Goal: Information Seeking & Learning: Learn about a topic

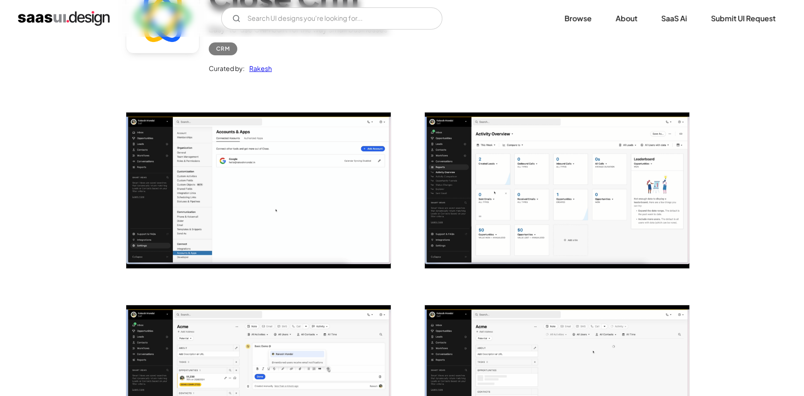
scroll to position [125, 0]
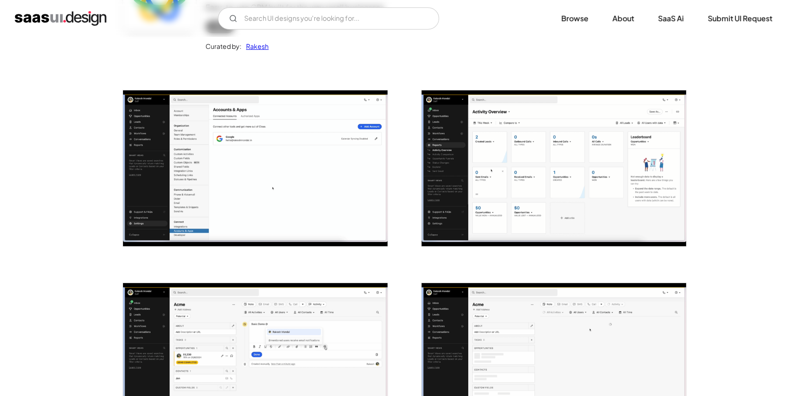
click at [471, 170] on img "open lightbox" at bounding box center [553, 168] width 264 height 156
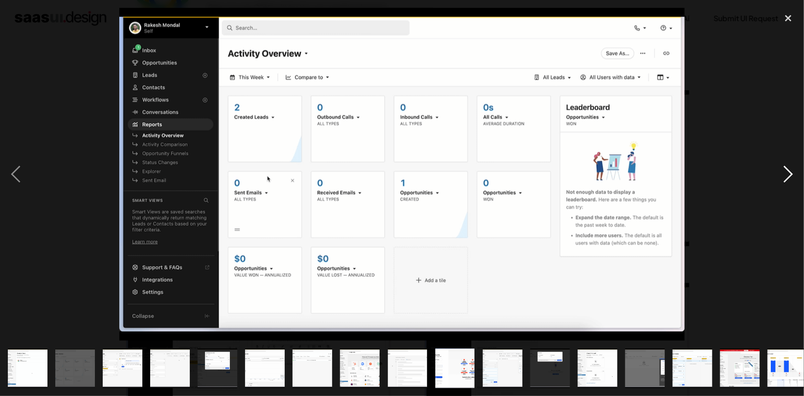
click at [778, 183] on div "next image" at bounding box center [787, 174] width 31 height 332
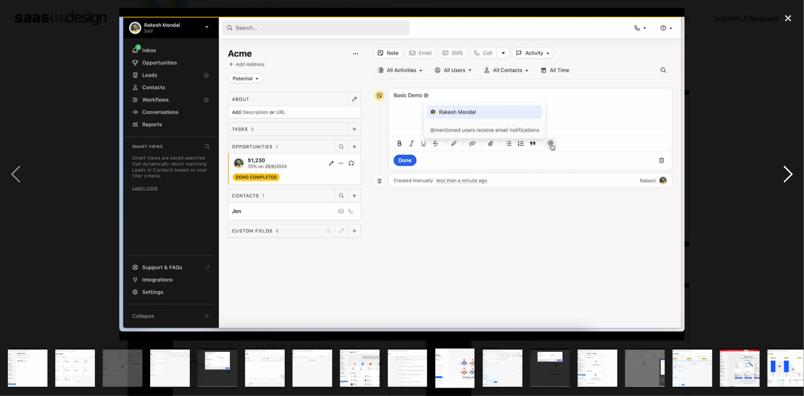
click at [778, 183] on div "next image" at bounding box center [787, 174] width 31 height 332
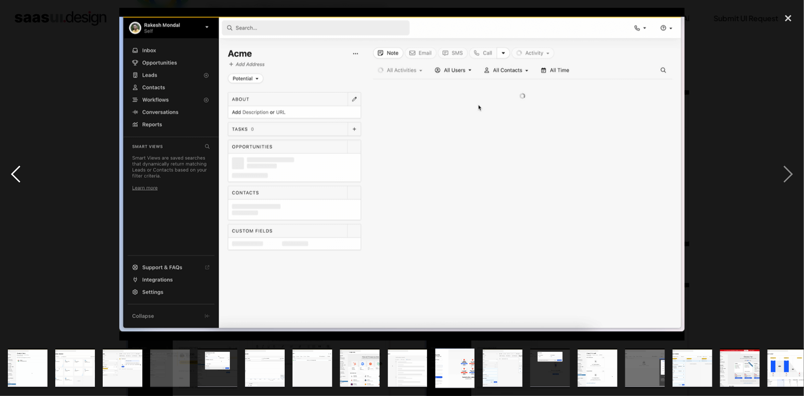
click at [5, 159] on div "previous image" at bounding box center [15, 174] width 31 height 332
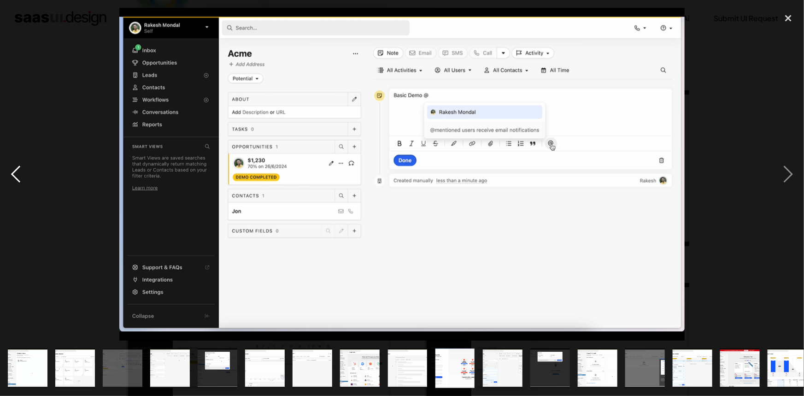
click at [6, 159] on div "previous image" at bounding box center [15, 174] width 31 height 332
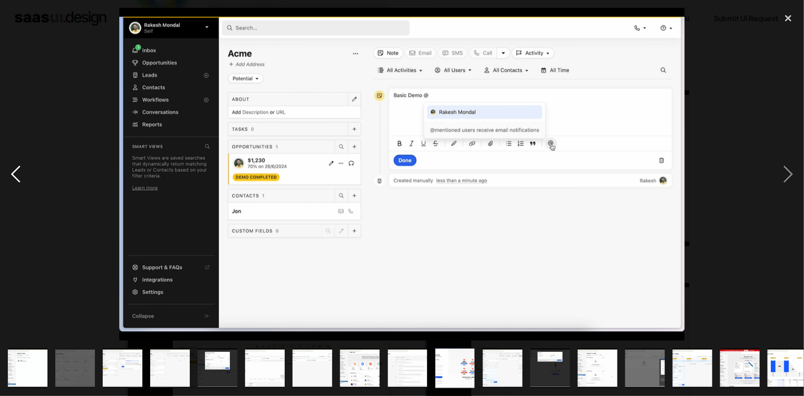
click at [6, 159] on div "previous image" at bounding box center [15, 174] width 31 height 332
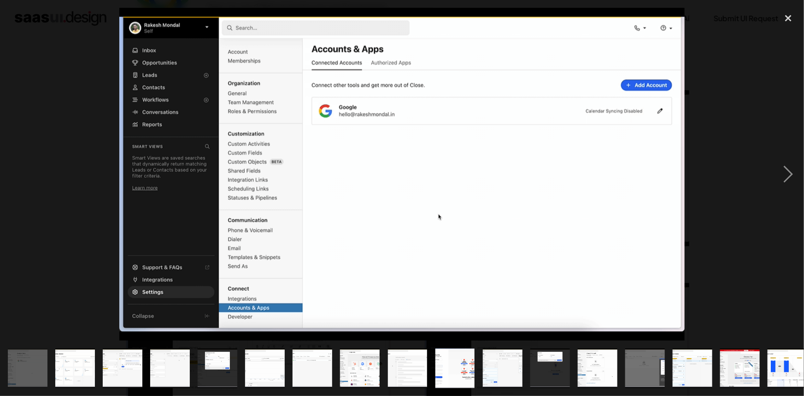
click at [6, 159] on div "previous image" at bounding box center [15, 174] width 31 height 332
click at [67, 352] on img "show item 2 of 23" at bounding box center [74, 368] width 67 height 40
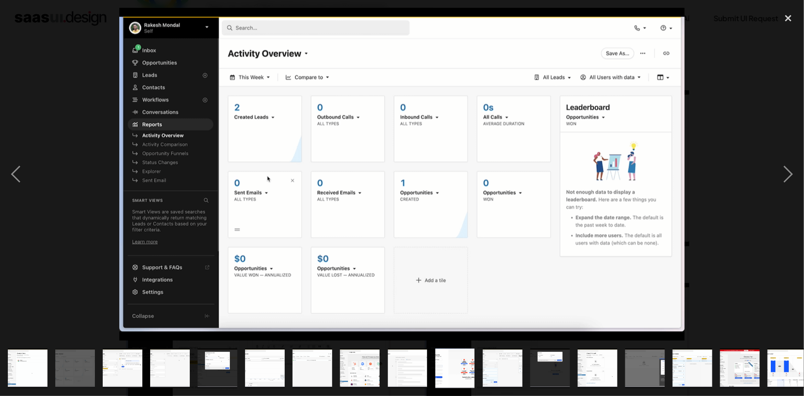
click at [131, 355] on img "show item 3 of 23" at bounding box center [122, 368] width 67 height 40
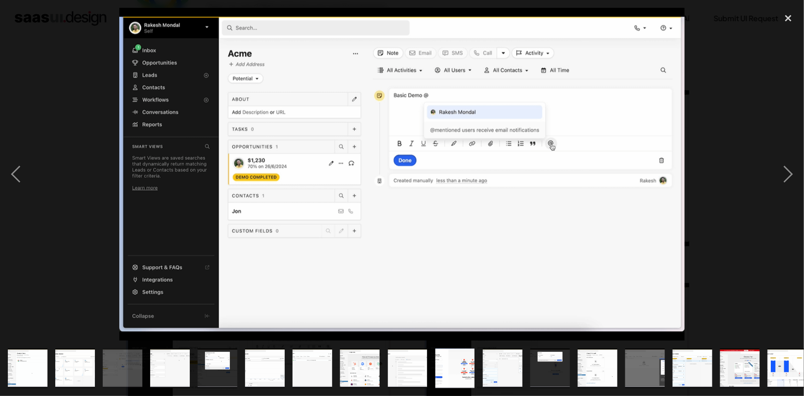
click at [240, 361] on div "show item 5 of 23" at bounding box center [217, 367] width 47 height 55
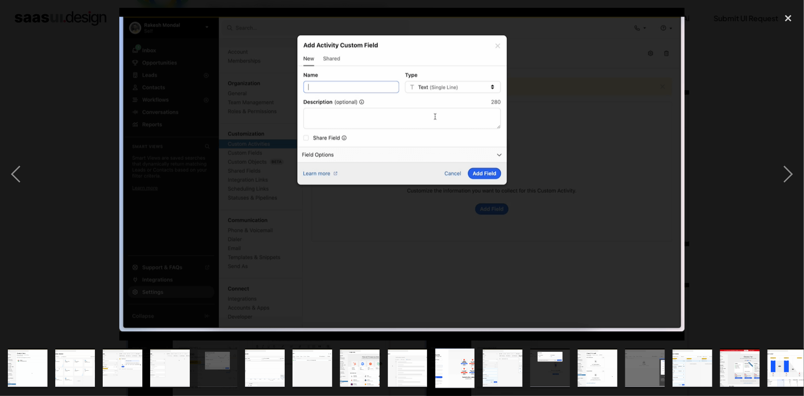
click at [382, 351] on div "show item 8 of 23" at bounding box center [359, 367] width 47 height 55
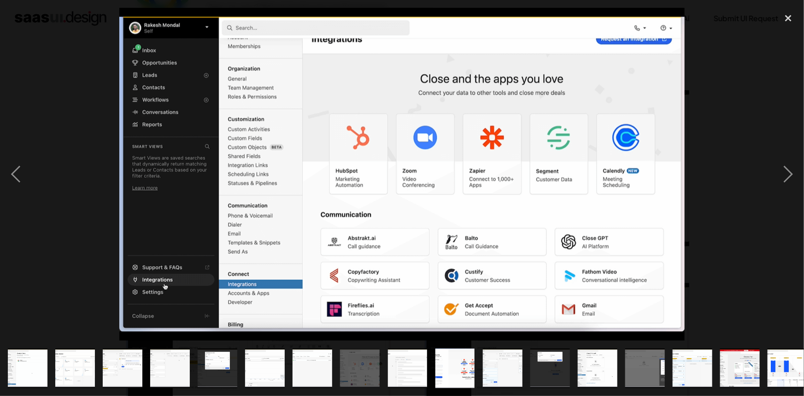
click at [442, 353] on img "show item 10 of 23" at bounding box center [454, 368] width 67 height 40
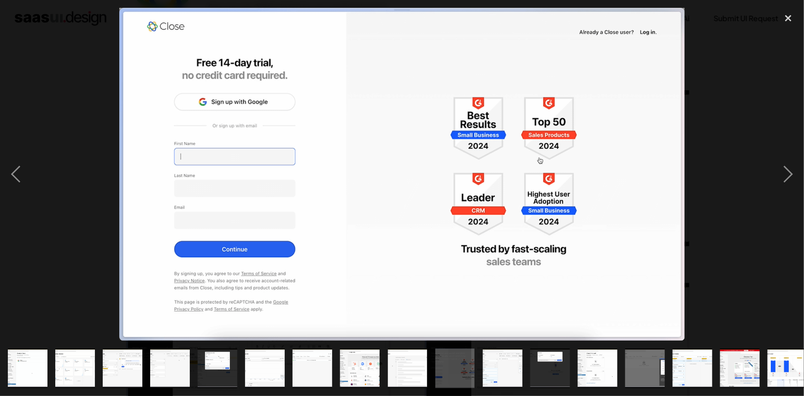
click at [489, 354] on img "show item 11 of 23" at bounding box center [502, 368] width 67 height 40
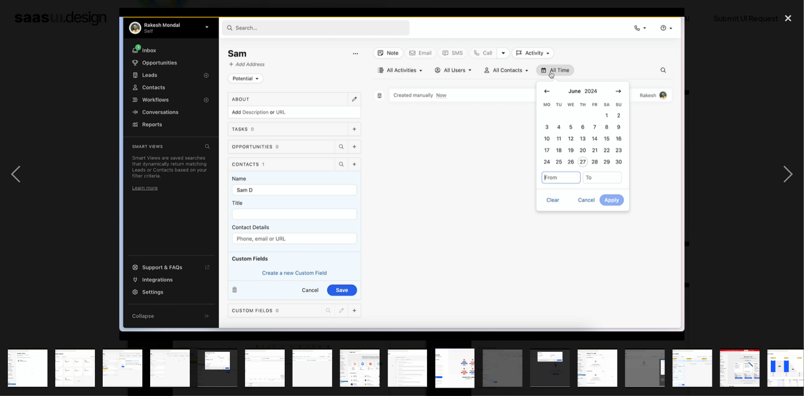
click at [588, 361] on img "show item 13 of 23" at bounding box center [597, 368] width 67 height 40
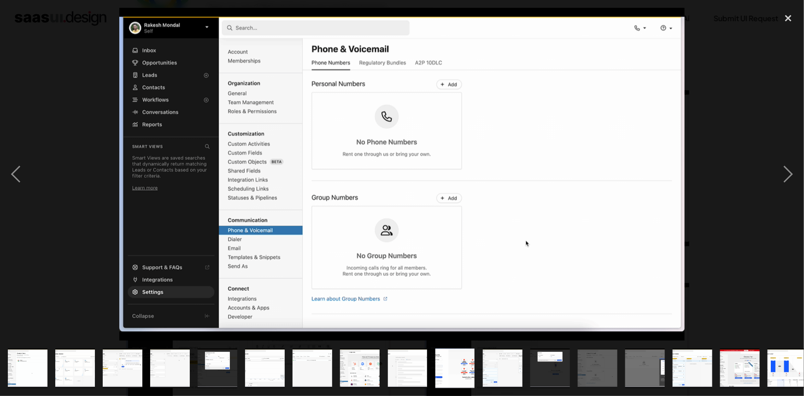
click at [630, 355] on img "show item 14 of 23" at bounding box center [644, 368] width 67 height 40
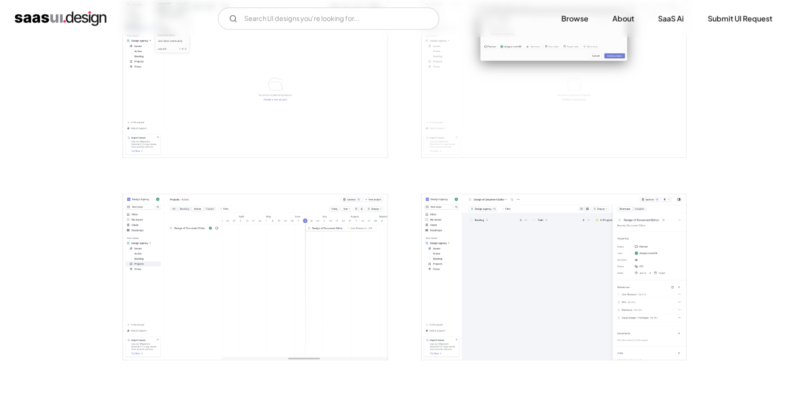
scroll to position [1842, 0]
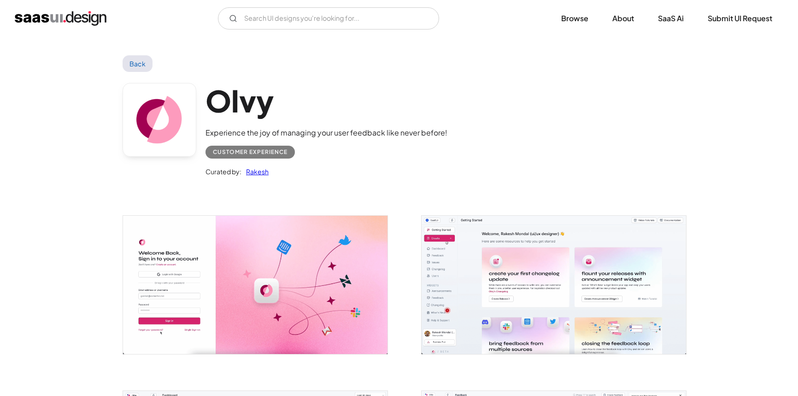
scroll to position [335, 0]
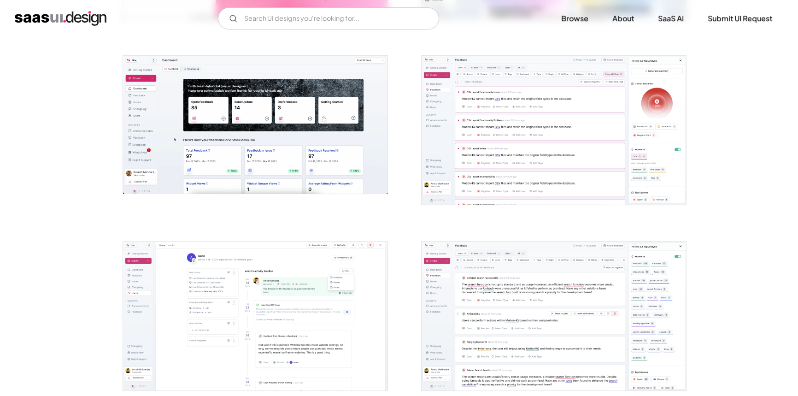
click at [545, 261] on img "open lightbox" at bounding box center [553, 315] width 264 height 149
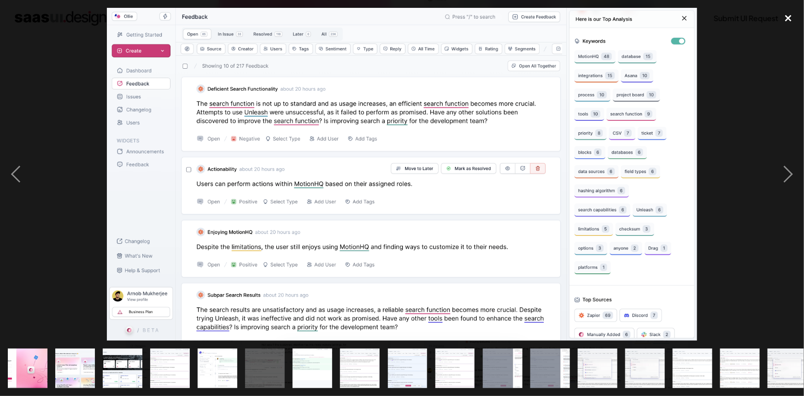
click at [790, 20] on div "close lightbox" at bounding box center [787, 18] width 31 height 20
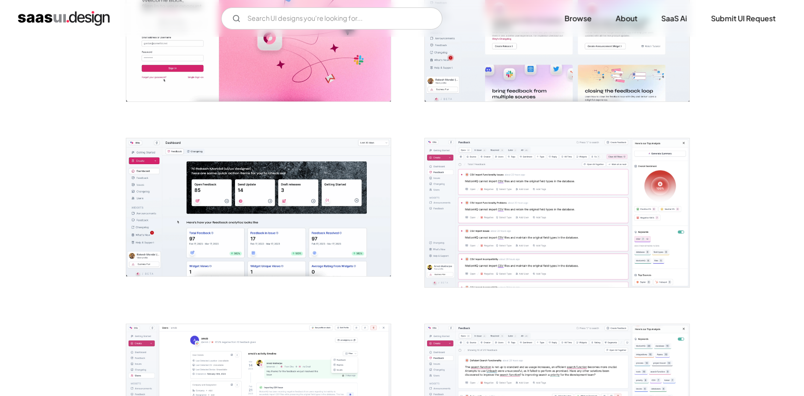
scroll to position [251, 0]
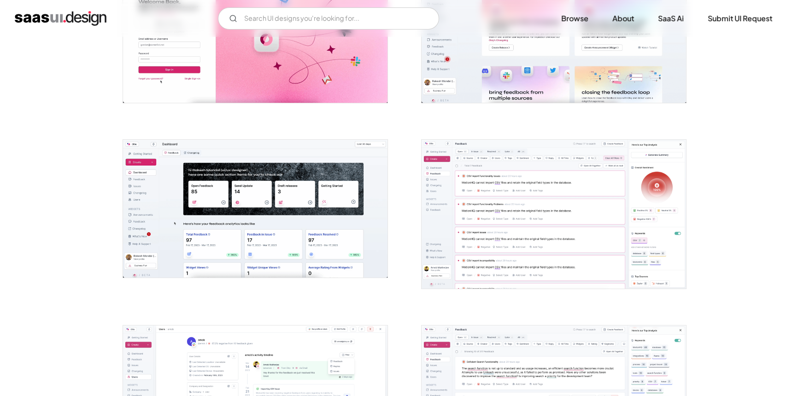
click at [484, 149] on img "open lightbox" at bounding box center [553, 214] width 264 height 149
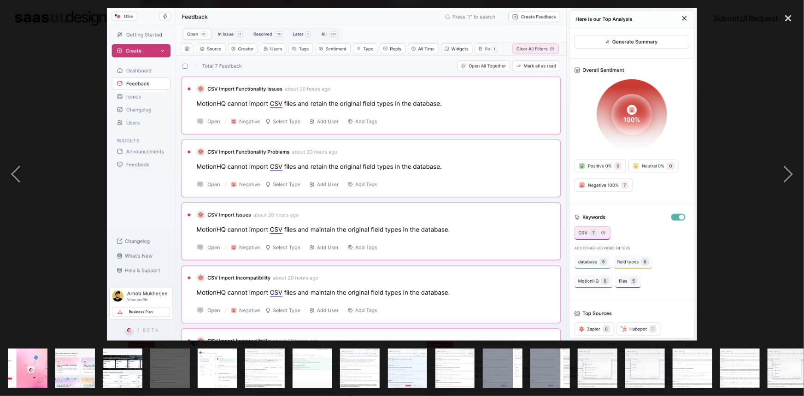
click at [216, 359] on img "show item 5 of 25" at bounding box center [217, 368] width 70 height 40
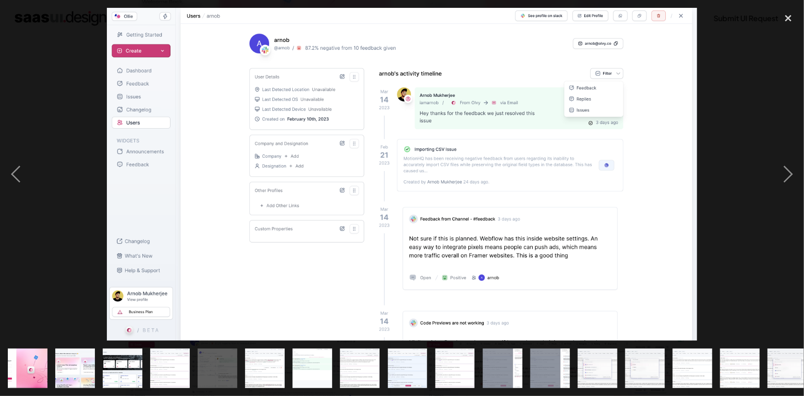
click at [278, 363] on img "show item 6 of 25" at bounding box center [265, 368] width 70 height 40
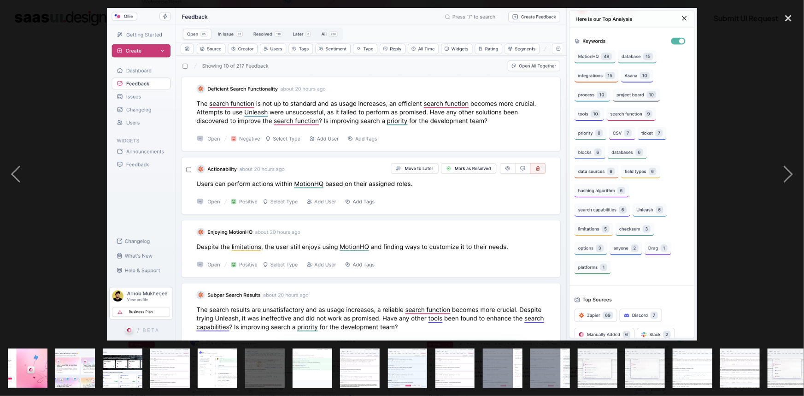
click at [354, 361] on img "show item 8 of 25" at bounding box center [360, 368] width 70 height 40
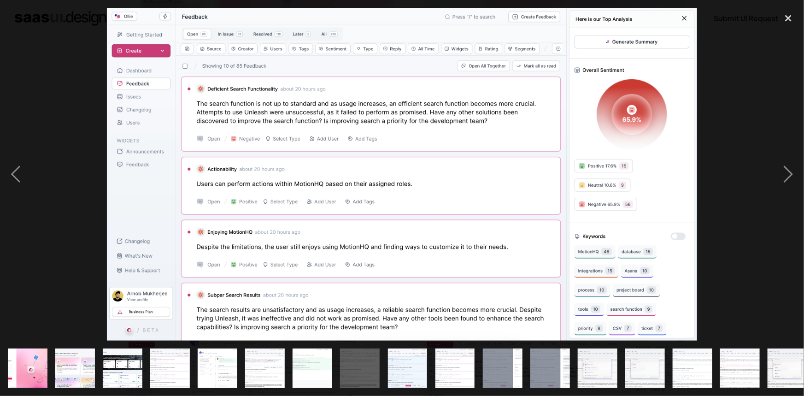
click at [396, 365] on img "show item 9 of 25" at bounding box center [407, 368] width 70 height 40
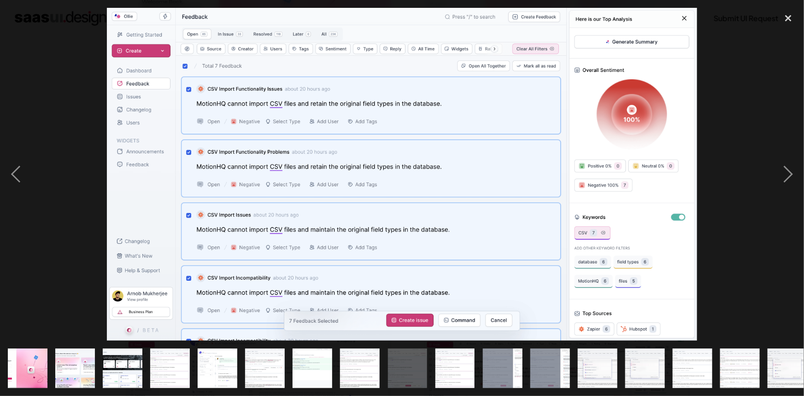
click at [470, 370] on img "show item 10 of 25" at bounding box center [454, 368] width 70 height 40
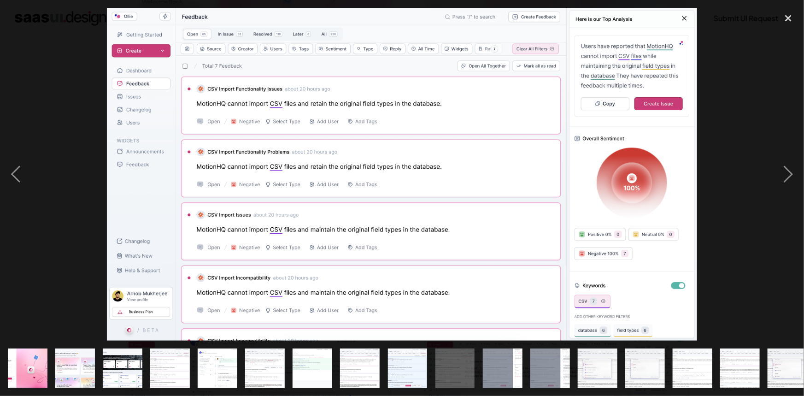
click at [518, 369] on img "show item 11 of 25" at bounding box center [502, 368] width 70 height 40
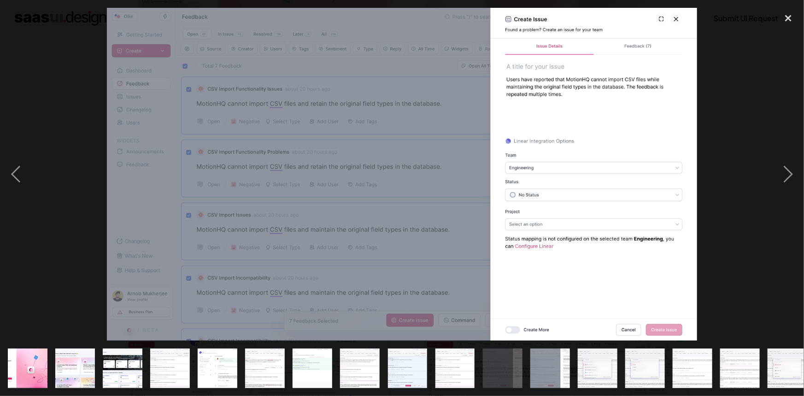
click at [552, 364] on img "show item 12 of 25" at bounding box center [549, 368] width 70 height 40
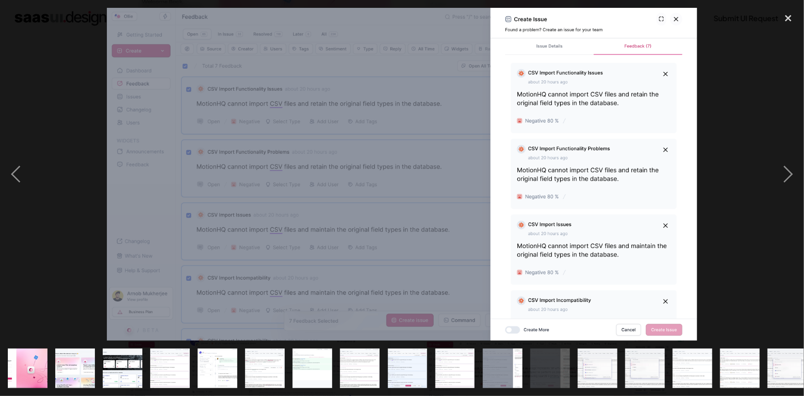
click at [599, 354] on img "show item 13 of 25" at bounding box center [597, 368] width 70 height 40
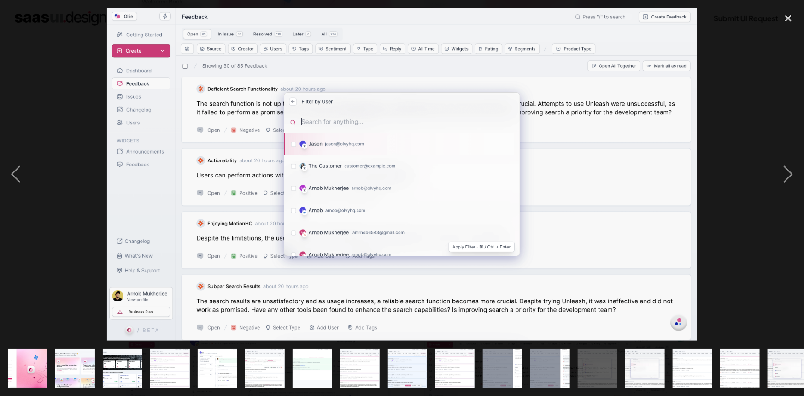
click at [694, 348] on img "show item 15 of 25" at bounding box center [692, 368] width 70 height 40
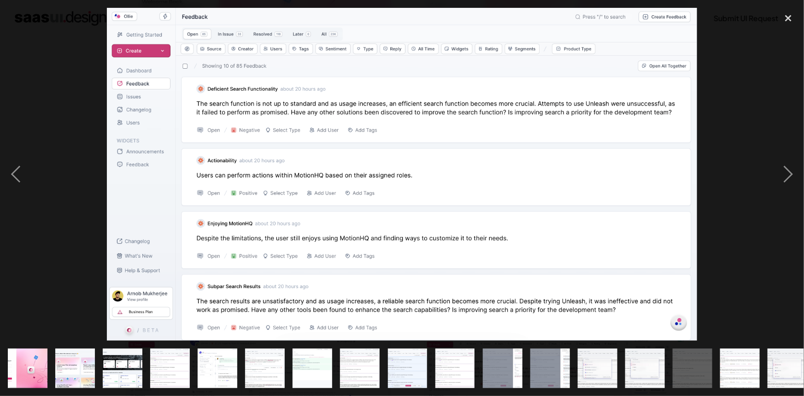
click at [711, 357] on img "show item 15 of 25" at bounding box center [692, 368] width 70 height 40
click at [761, 360] on div "show item 16 of 25" at bounding box center [739, 367] width 47 height 55
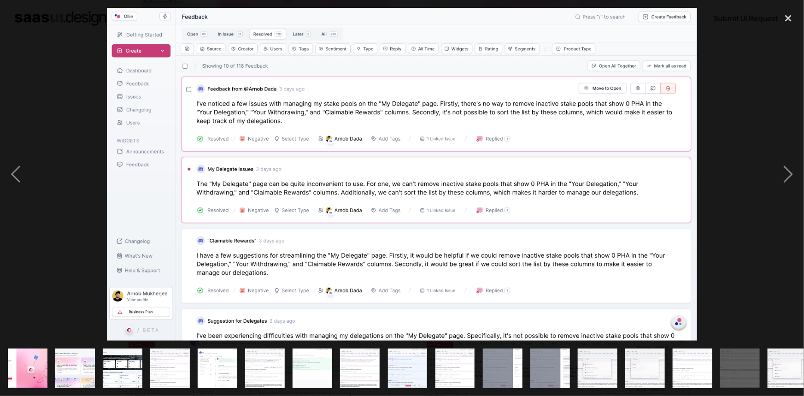
click at [777, 359] on img "show item 17 of 25" at bounding box center [787, 368] width 70 height 40
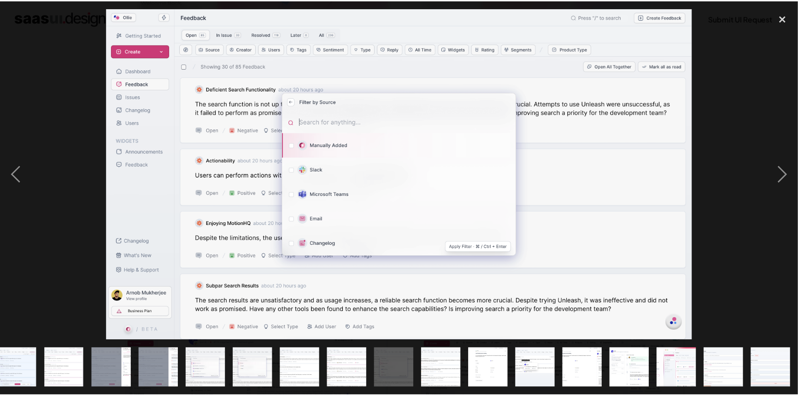
scroll to position [0, 390]
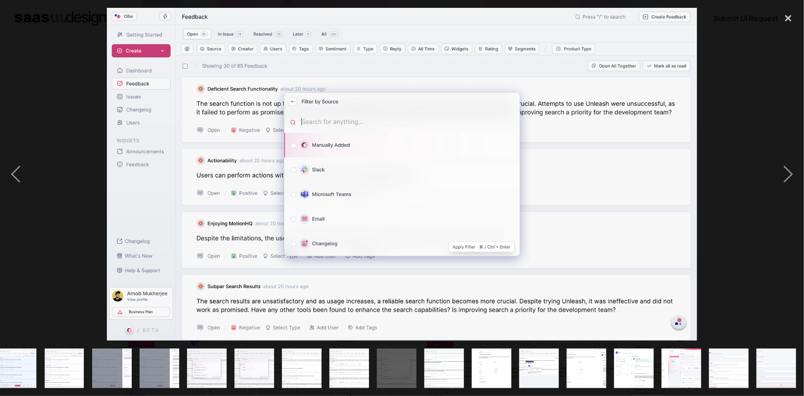
click at [678, 371] on img "show item 23 of 25" at bounding box center [681, 368] width 76 height 40
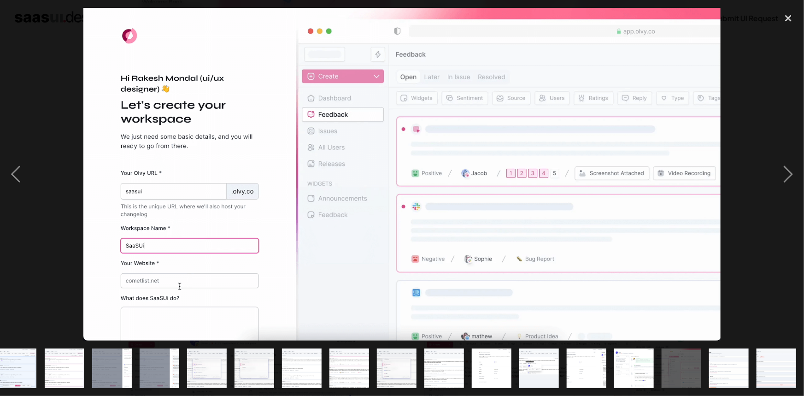
click at [609, 370] on div "show item 21 of 25" at bounding box center [586, 367] width 47 height 55
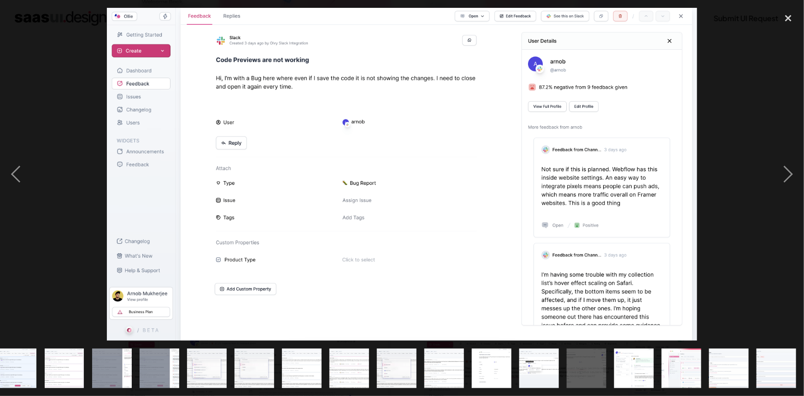
click at [729, 371] on img "show item 24 of 25" at bounding box center [729, 368] width 76 height 40
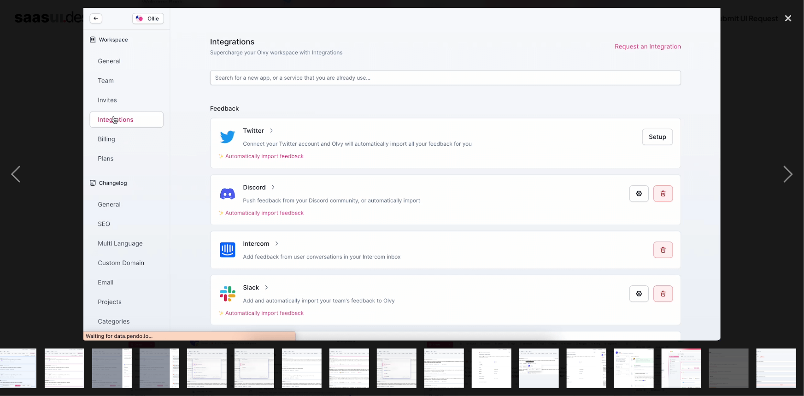
click at [746, 359] on img "show item 24 of 25" at bounding box center [729, 368] width 76 height 40
click at [765, 348] on img "show item 25 of 25" at bounding box center [776, 368] width 76 height 40
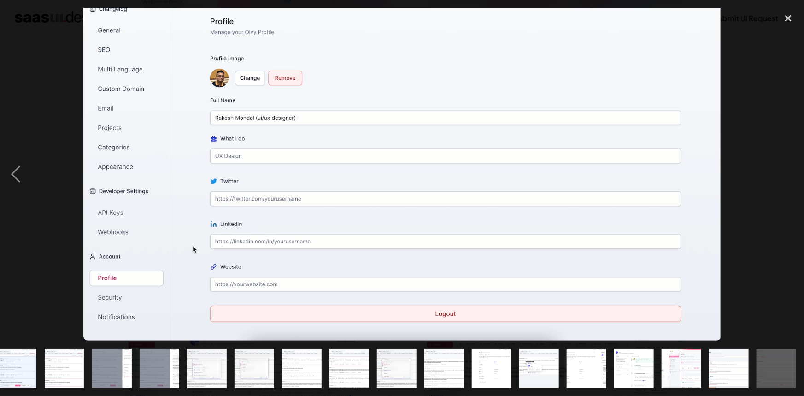
click at [770, 355] on img "show item 25 of 25" at bounding box center [776, 368] width 76 height 40
click at [791, 9] on div "close lightbox" at bounding box center [787, 18] width 31 height 20
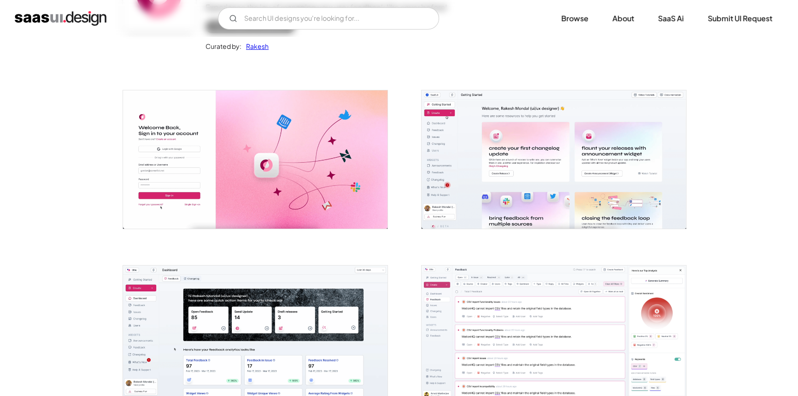
scroll to position [0, 0]
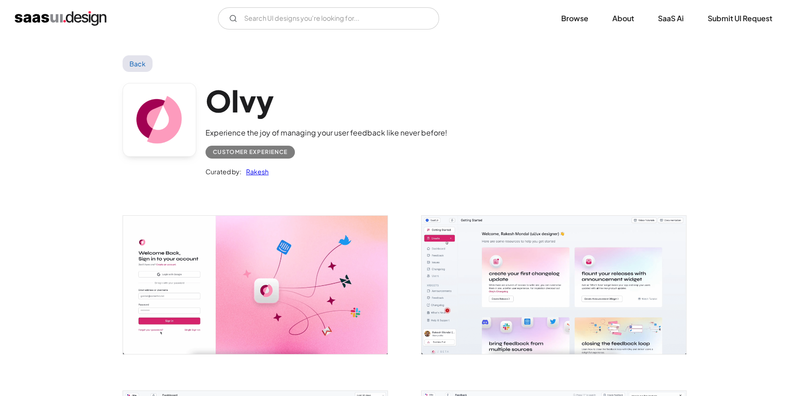
click at [231, 94] on h1 "Olvy" at bounding box center [326, 100] width 242 height 35
